Goal: Navigation & Orientation: Understand site structure

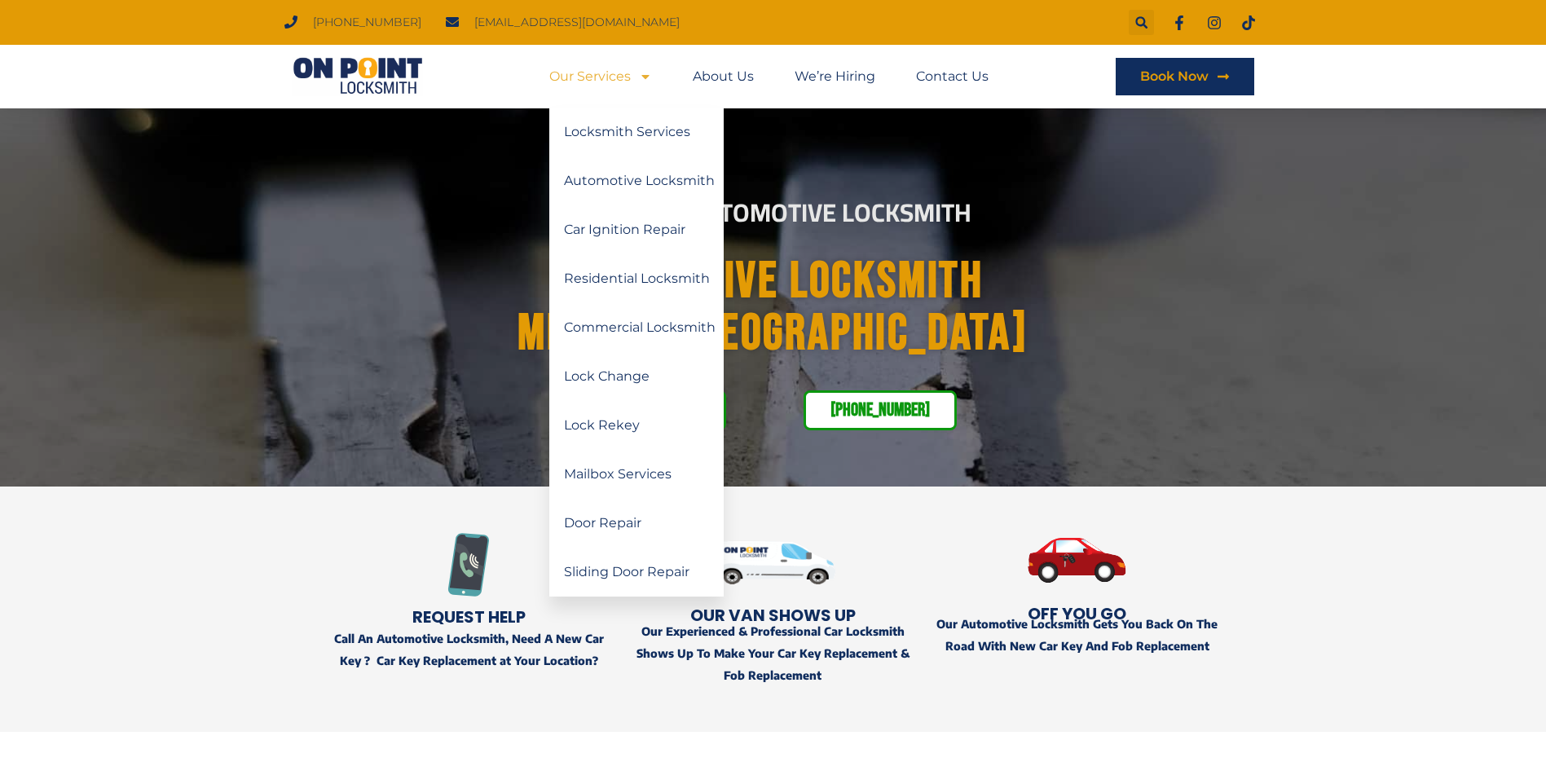
click at [587, 76] on link "Our Services" at bounding box center [600, 76] width 103 height 37
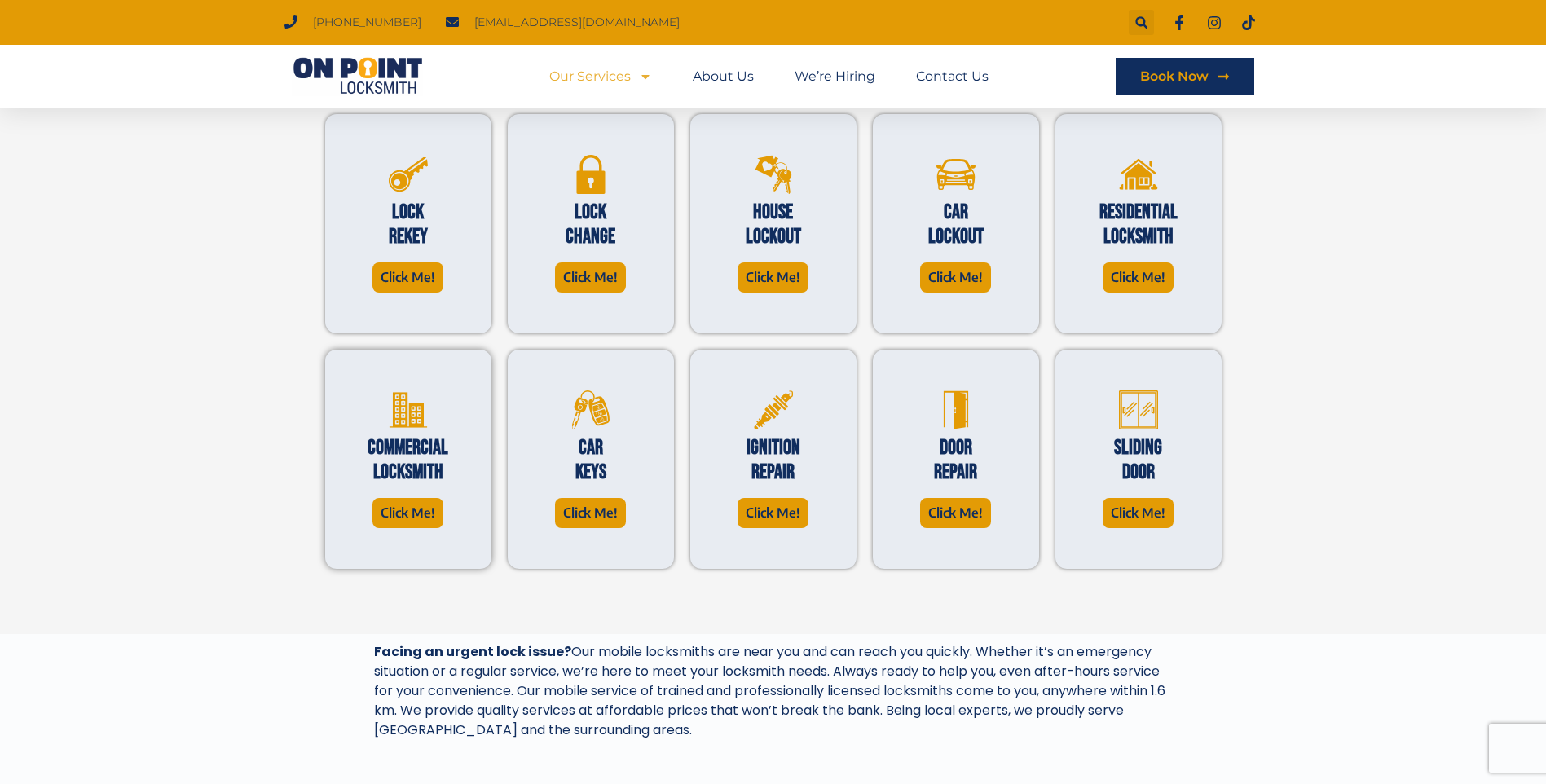
scroll to position [489, 0]
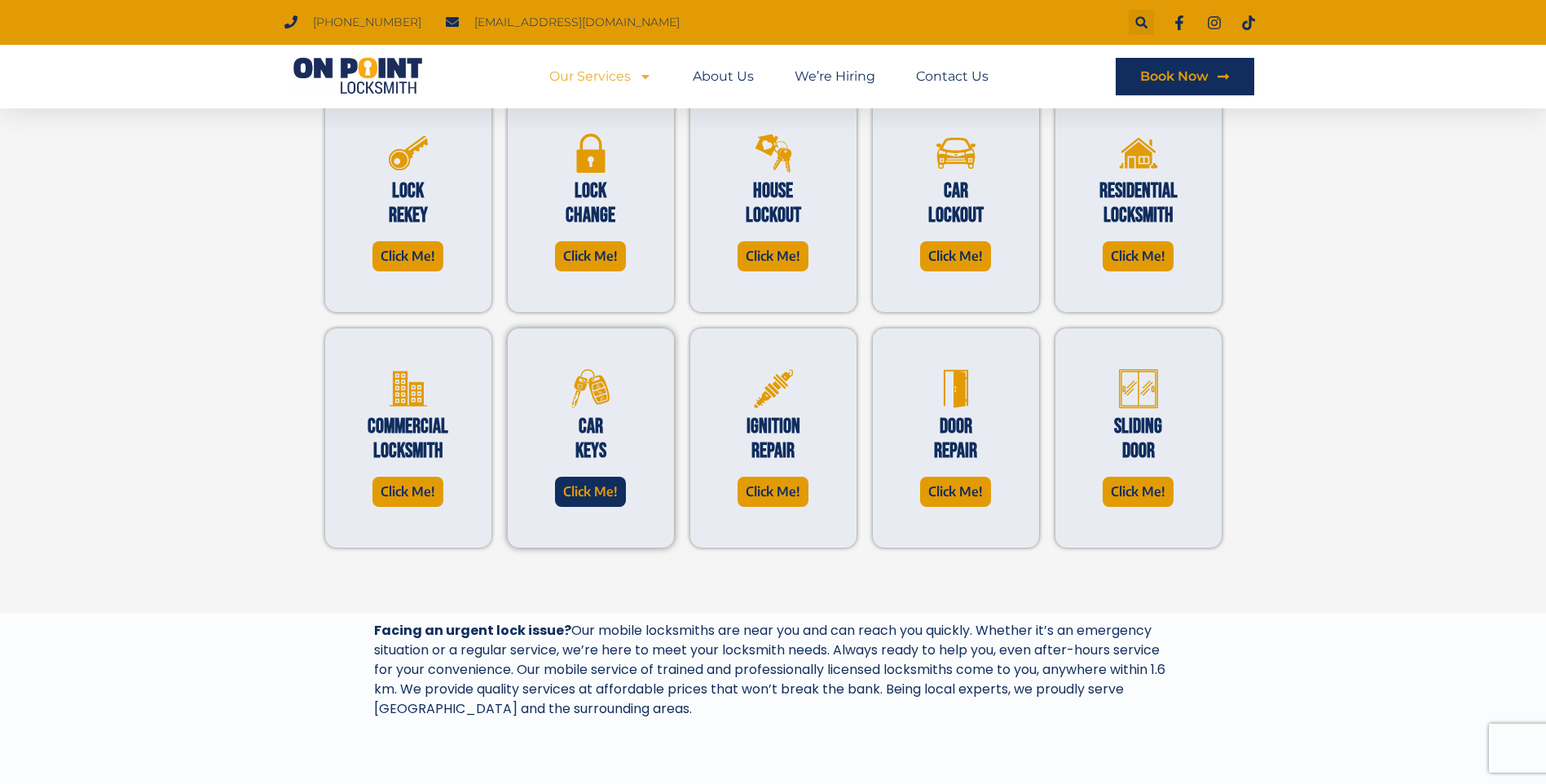
click at [585, 489] on span "Click Me!" at bounding box center [590, 491] width 55 height 22
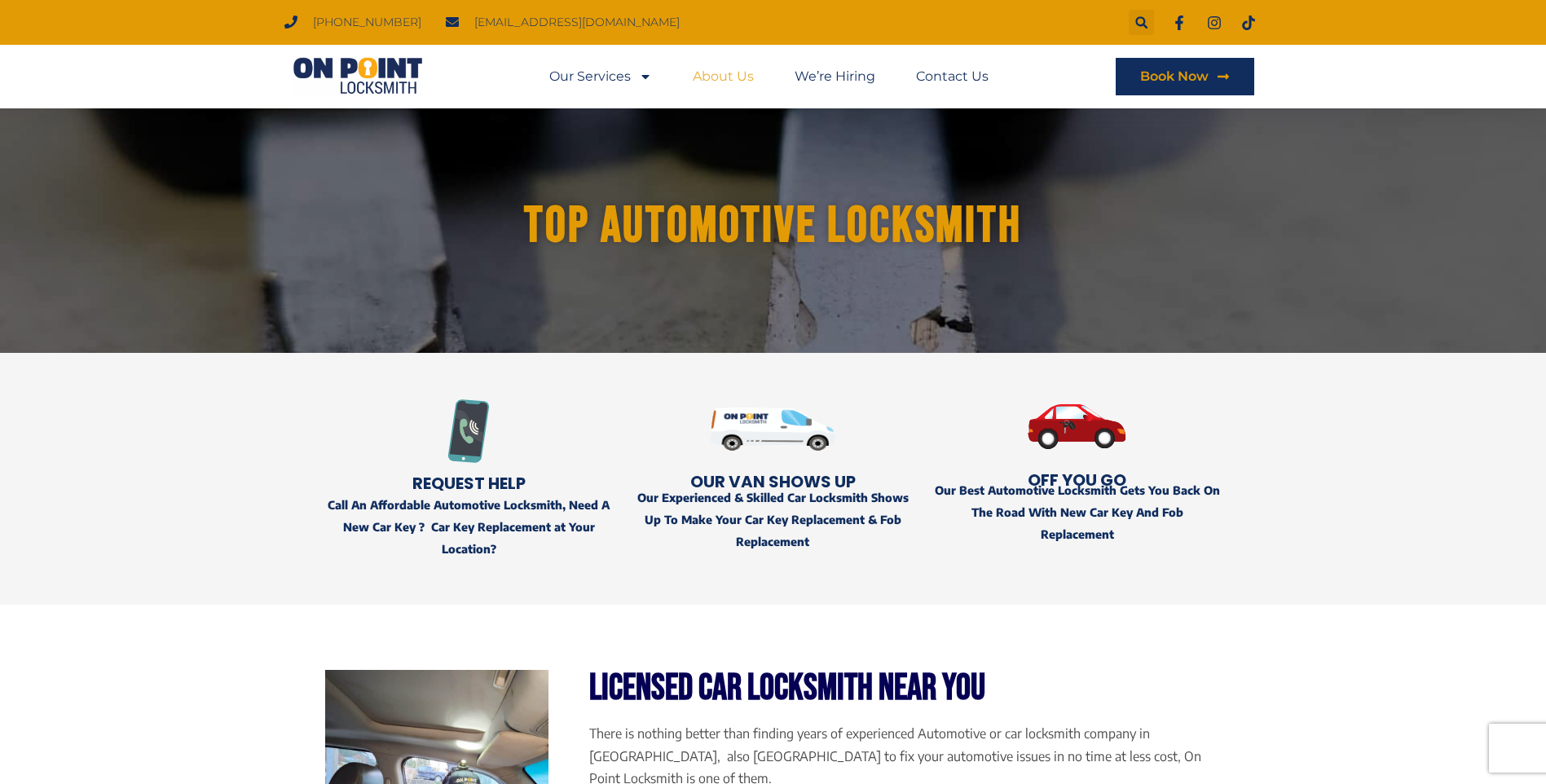
click at [718, 74] on link "About Us" at bounding box center [723, 76] width 61 height 37
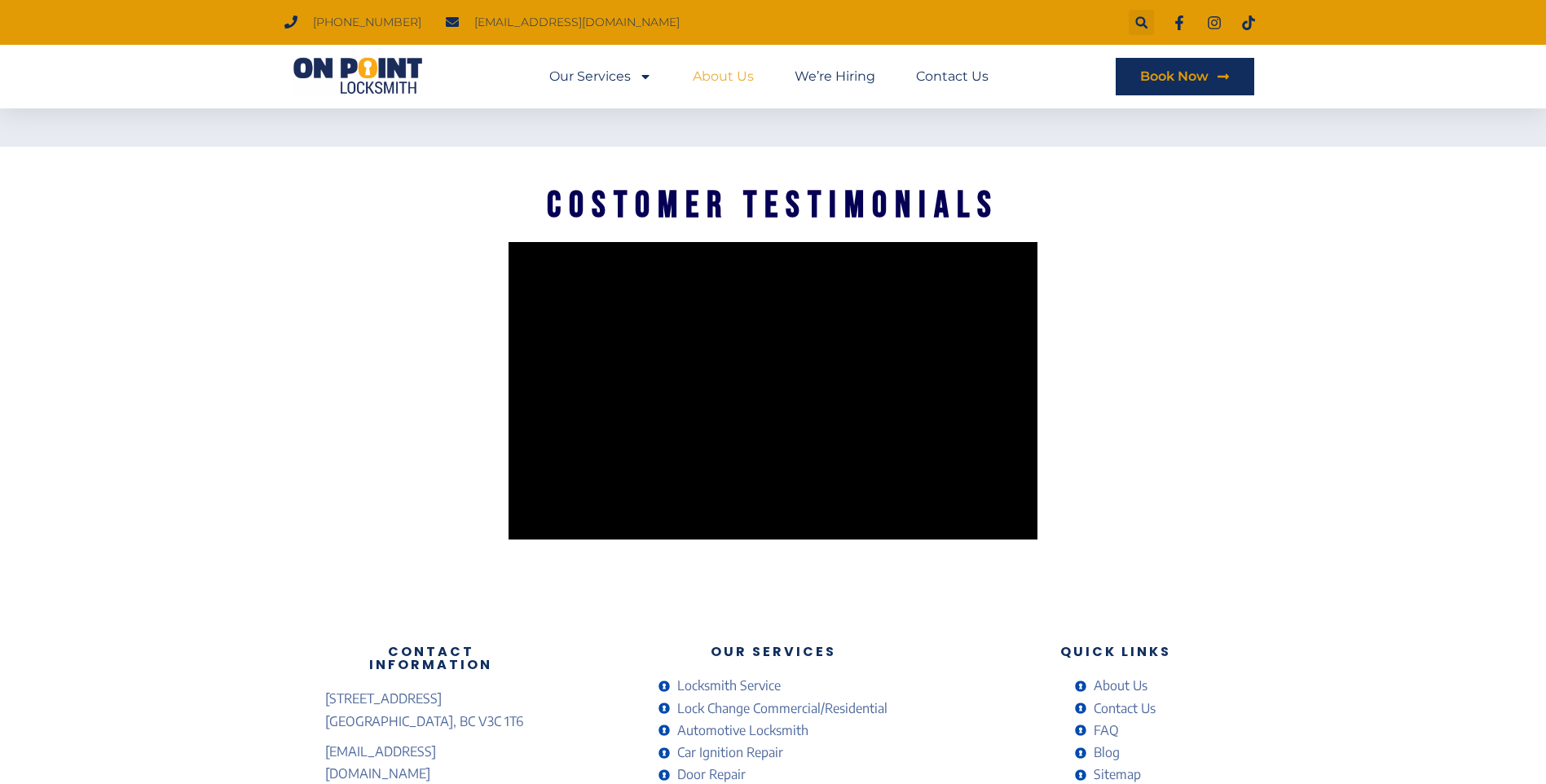
scroll to position [2688, 0]
